Goal: Transaction & Acquisition: Obtain resource

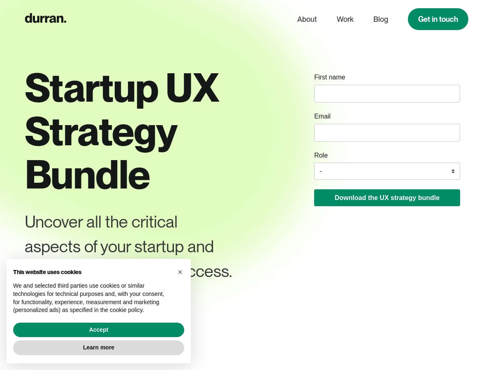
click at [341, 98] on input "name" at bounding box center [387, 94] width 146 height 18
type input "Jo"
type input "[EMAIL_ADDRESS][DOMAIN_NAME]"
click at [338, 162] on div "Role - Founder / Co-founder C-suite / VP / Manager Designer Developer Other" at bounding box center [387, 163] width 146 height 34
click at [335, 169] on select "- Founder / Co-founder C-suite / VP / Manager Designer Developer Other" at bounding box center [387, 170] width 146 height 17
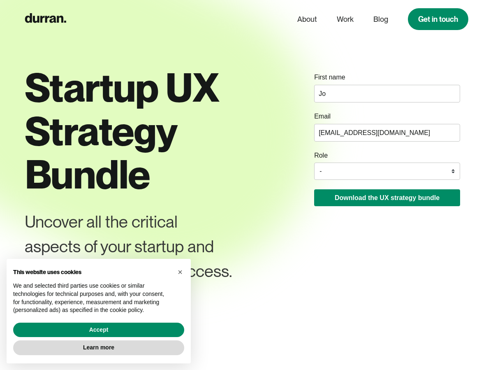
select select "Designer"
click at [314, 163] on select "- Founder / Co-founder C-suite / VP / Manager Designer Developer Other" at bounding box center [387, 170] width 146 height 17
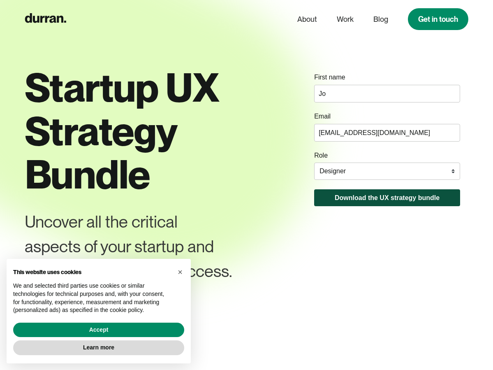
click at [334, 201] on button "Download the UX strategy bundle" at bounding box center [387, 197] width 146 height 17
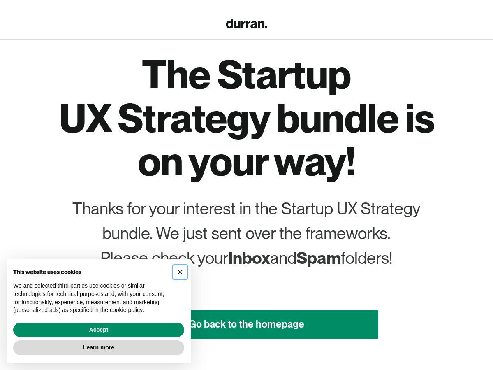
click at [179, 272] on span "×" at bounding box center [180, 271] width 5 height 9
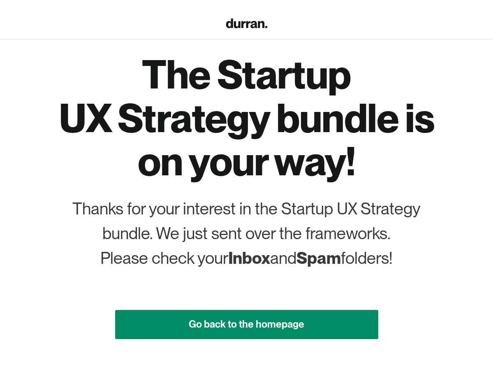
scroll to position [64, 0]
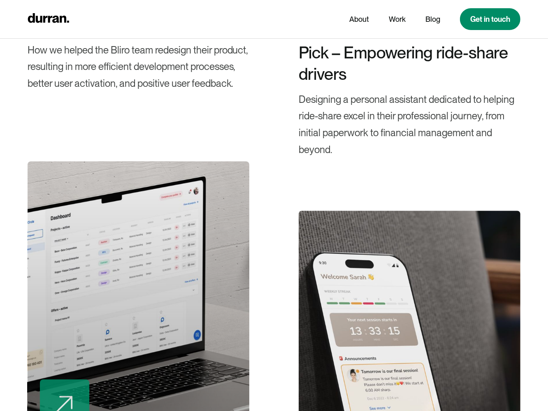
scroll to position [1634, 0]
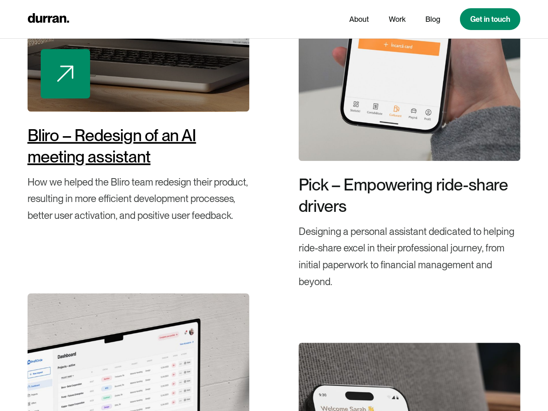
click at [142, 146] on div "Bliro – Redesign of an AI meeting assistant" at bounding box center [139, 146] width 222 height 43
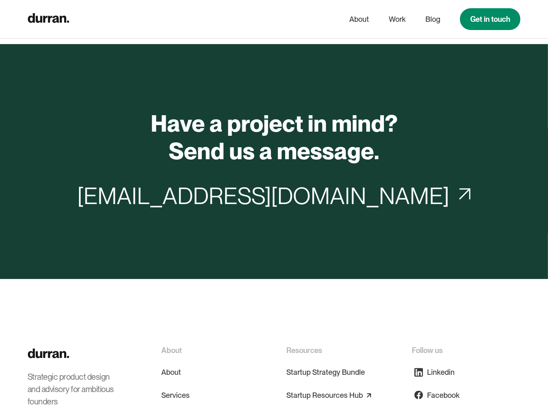
scroll to position [6510, 0]
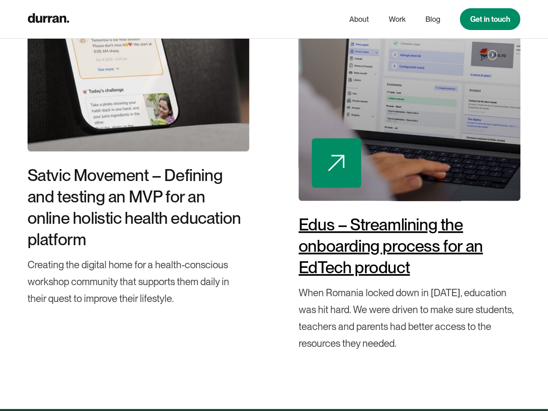
click at [383, 260] on div "Edus – Streamlining the onboarding process for an EdTech product" at bounding box center [409, 246] width 222 height 64
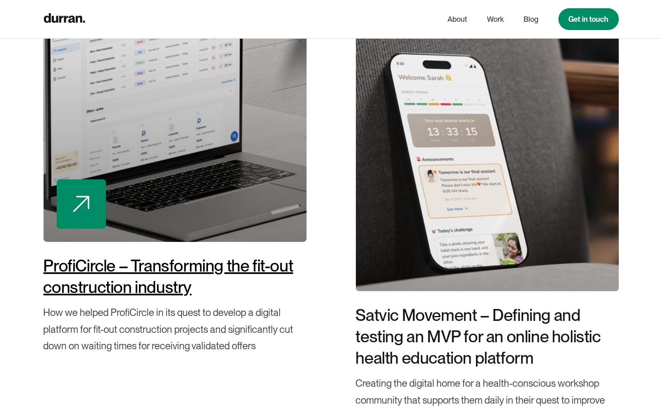
scroll to position [6447, 0]
click at [224, 265] on div "ProfiCircle – Transforming the fit-out construction industry" at bounding box center [175, 275] width 263 height 43
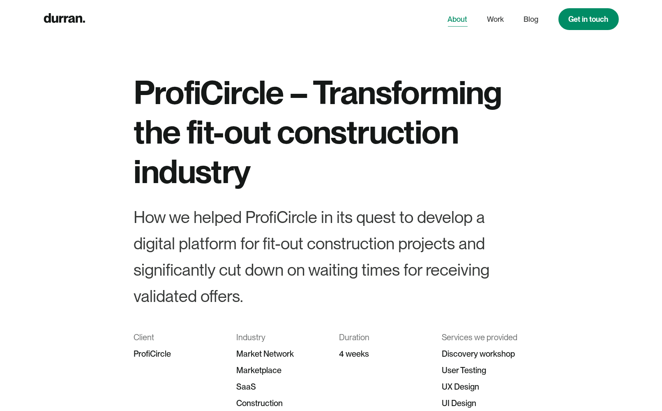
click at [460, 16] on link "About" at bounding box center [458, 20] width 20 height 16
